Goal: Go to known website: Access a specific website the user already knows

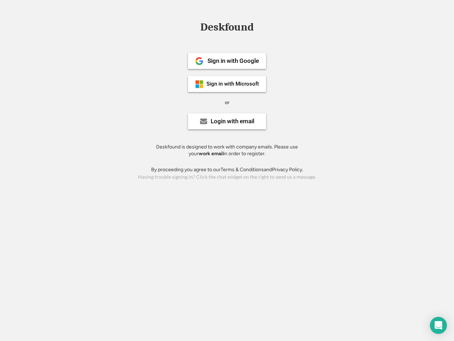
click at [227, 101] on div "or" at bounding box center [227, 102] width 5 height 7
click at [227, 28] on div "Deskfound" at bounding box center [227, 27] width 60 height 11
click at [194, 27] on div "Deskfound" at bounding box center [227, 28] width 454 height 13
click at [227, 28] on div "Deskfound" at bounding box center [227, 27] width 60 height 11
click at [227, 102] on div "or" at bounding box center [227, 102] width 5 height 7
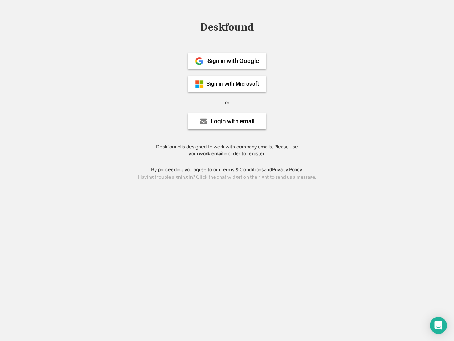
click at [227, 61] on div "Sign in with Google" at bounding box center [233, 61] width 51 height 6
click at [233, 61] on div "Sign in with Google" at bounding box center [233, 61] width 51 height 6
click at [199, 61] on img at bounding box center [199, 61] width 9 height 9
click at [227, 84] on div "Sign in with Microsoft" at bounding box center [233, 83] width 53 height 5
click at [233, 84] on div "Sign in with Microsoft" at bounding box center [233, 83] width 53 height 5
